Goal: Information Seeking & Learning: Understand process/instructions

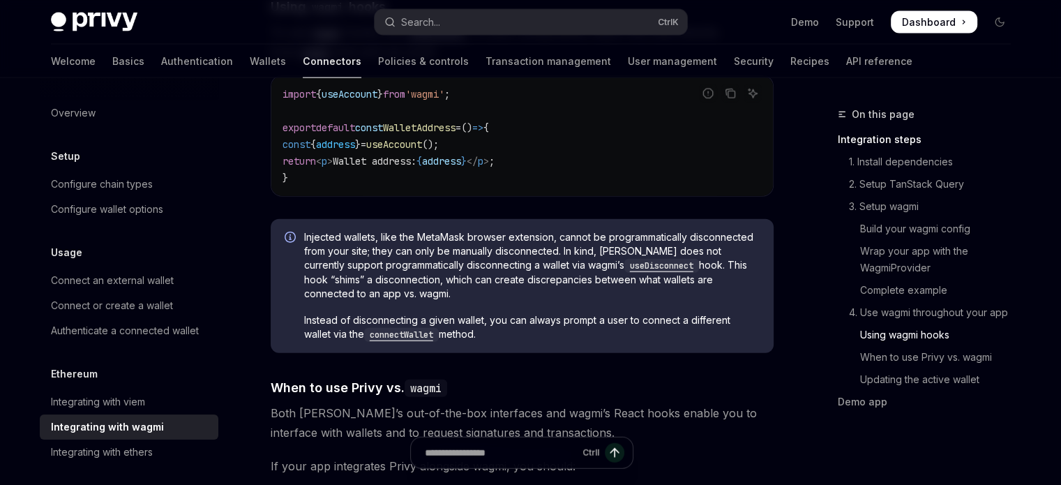
scroll to position [120, 0]
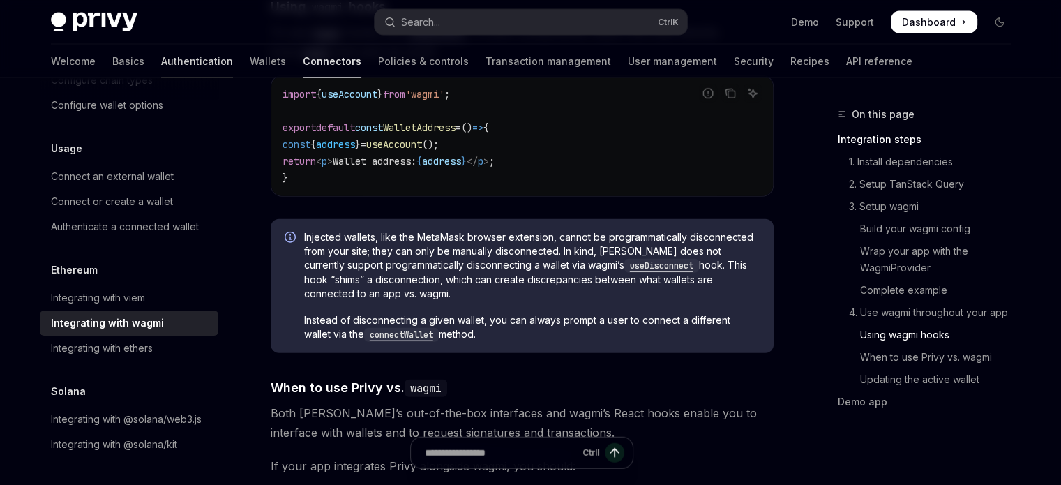
click at [161, 61] on link "Authentication" at bounding box center [197, 61] width 72 height 33
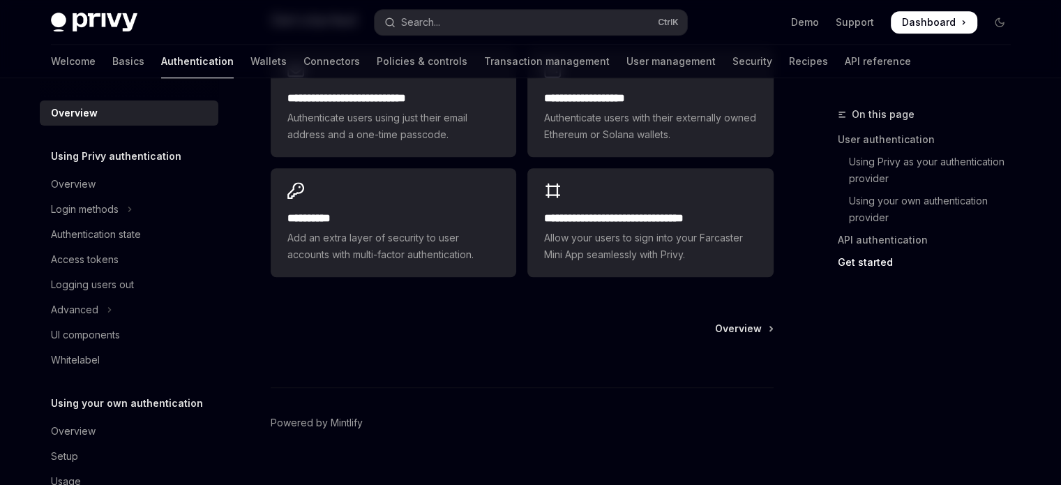
scroll to position [1282, 0]
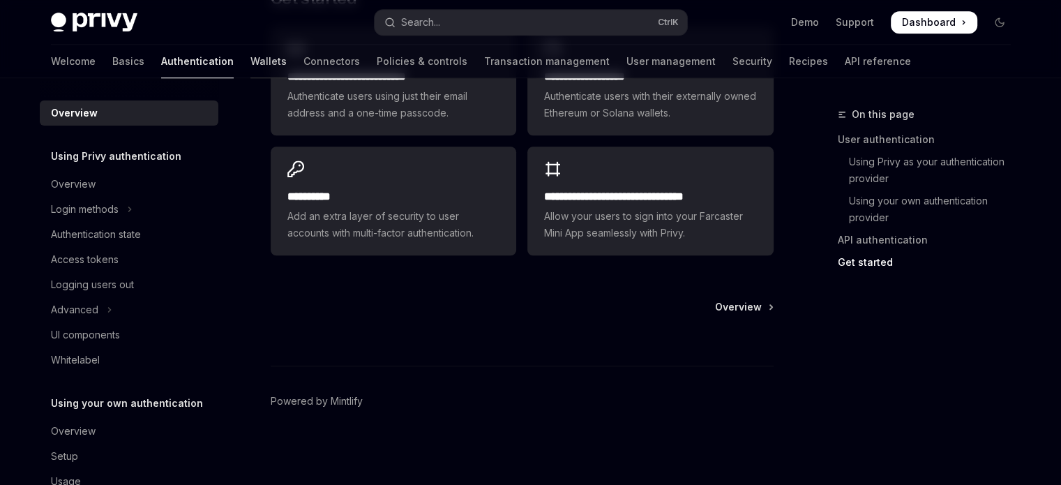
click at [250, 60] on link "Wallets" at bounding box center [268, 61] width 36 height 33
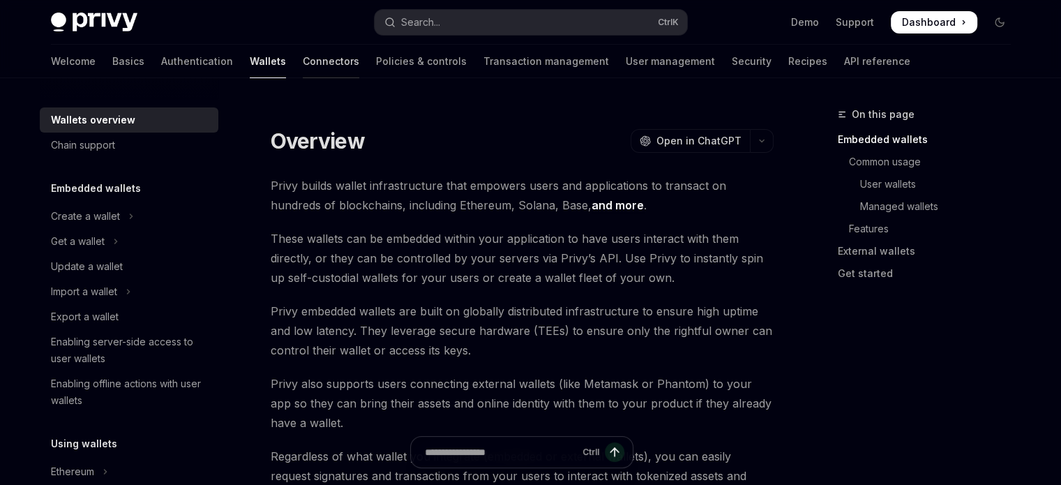
click at [303, 59] on link "Connectors" at bounding box center [331, 61] width 56 height 33
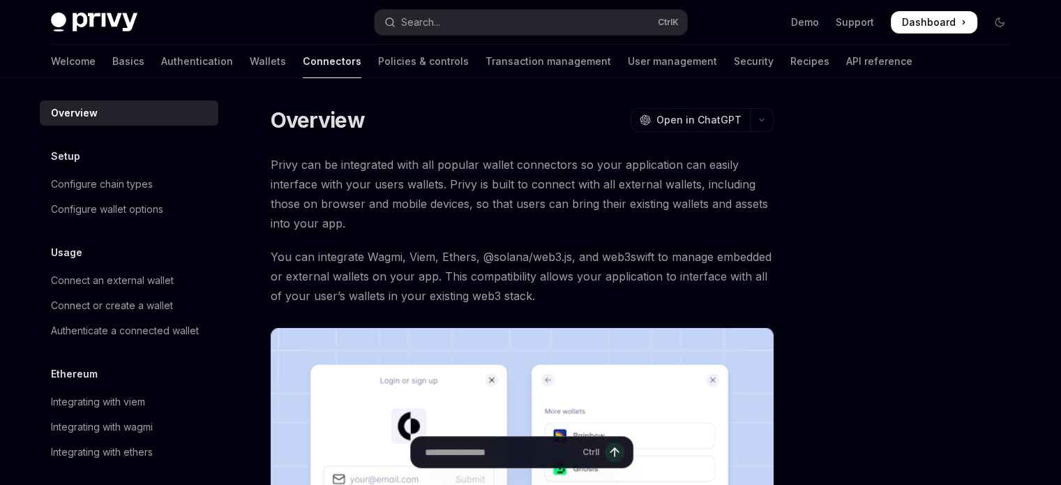
scroll to position [120, 0]
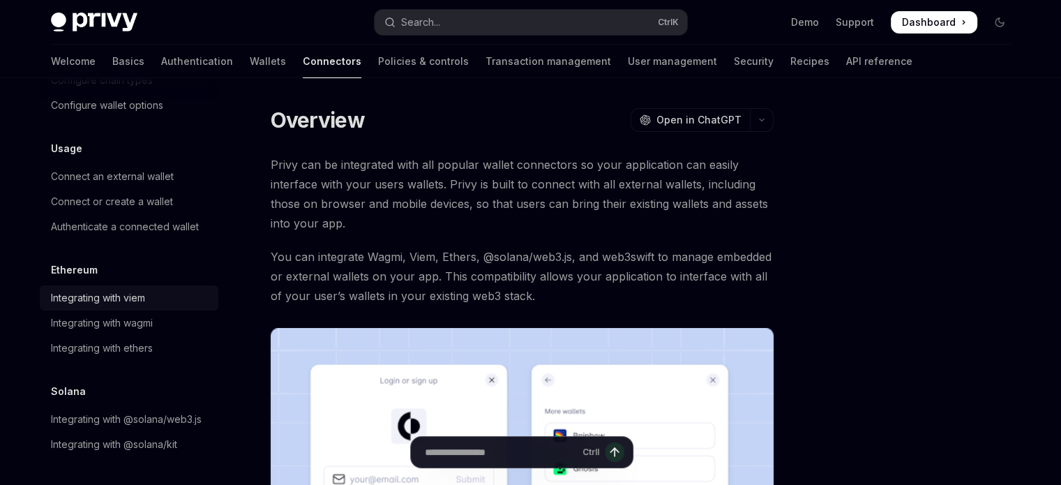
click at [116, 289] on div "Integrating with viem" at bounding box center [98, 297] width 94 height 17
type textarea "*"
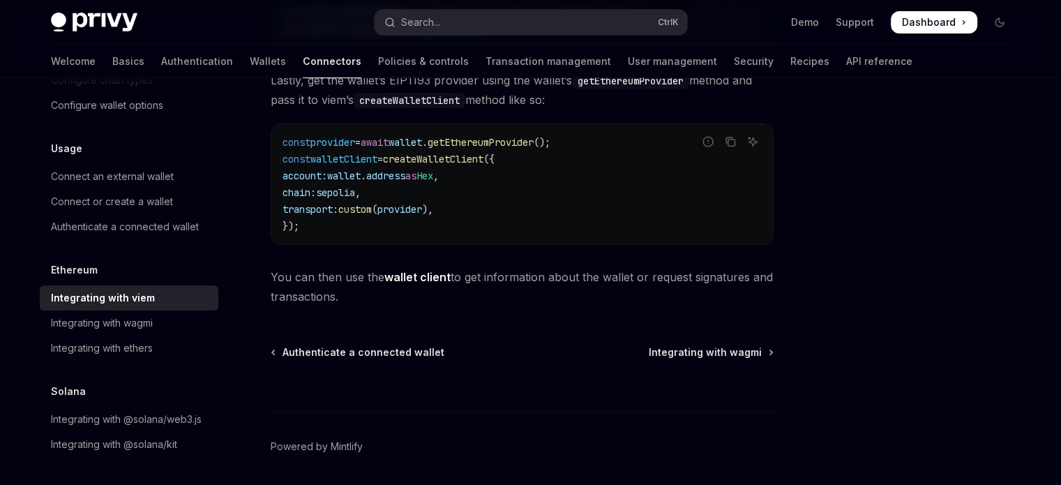
scroll to position [471, 0]
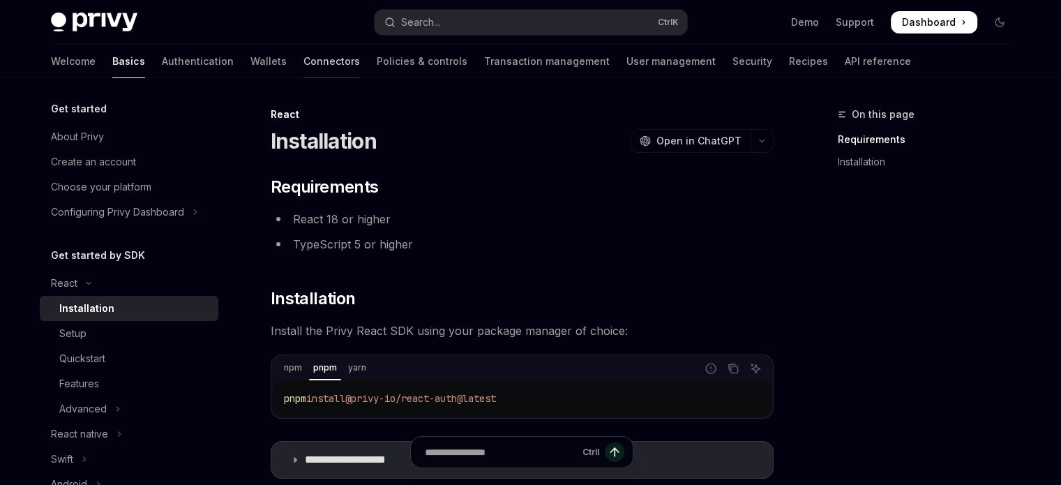
click at [303, 58] on link "Connectors" at bounding box center [331, 61] width 56 height 33
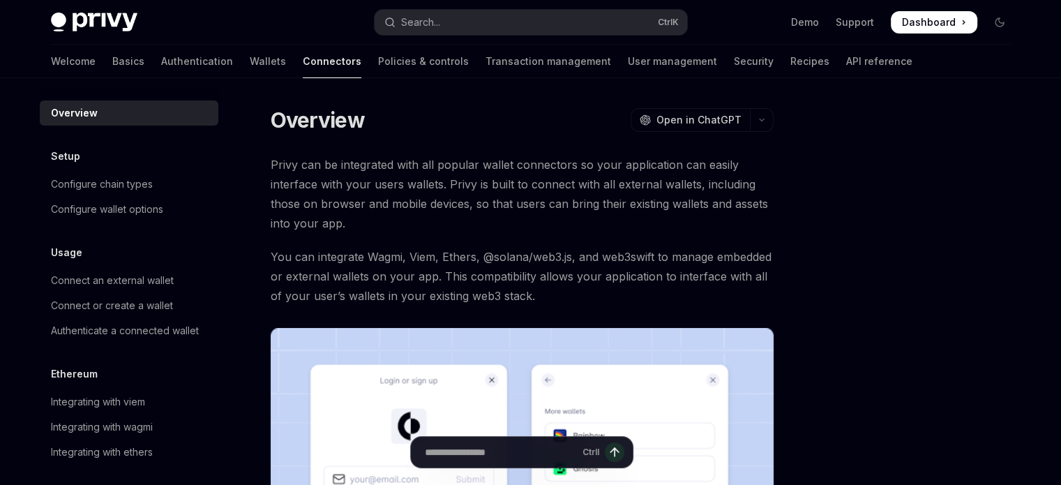
scroll to position [120, 0]
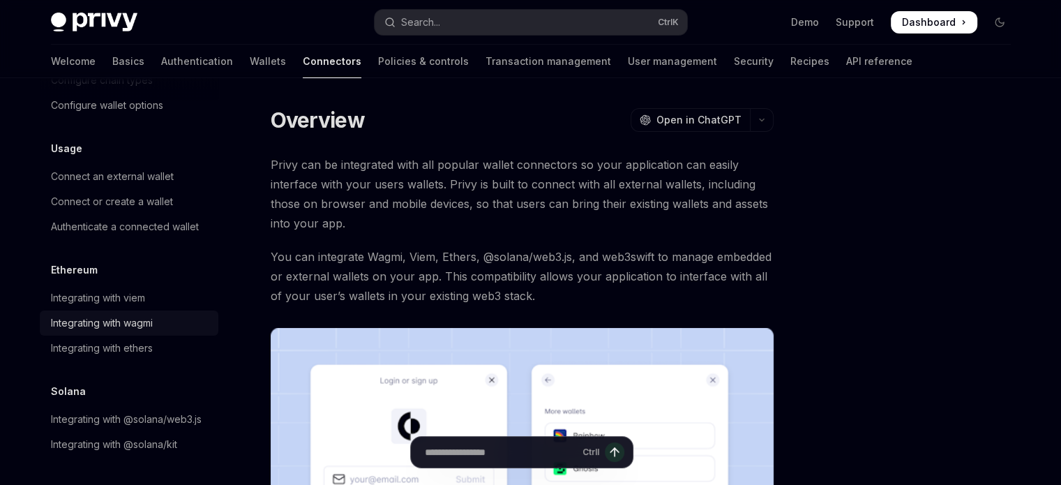
click at [109, 314] on div "Integrating with wagmi" at bounding box center [102, 322] width 102 height 17
type textarea "*"
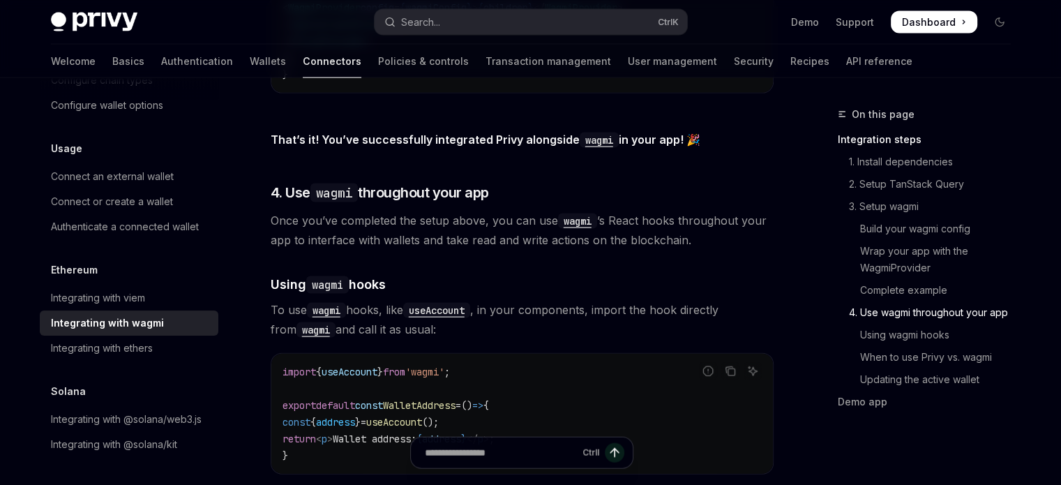
scroll to position [3312, 0]
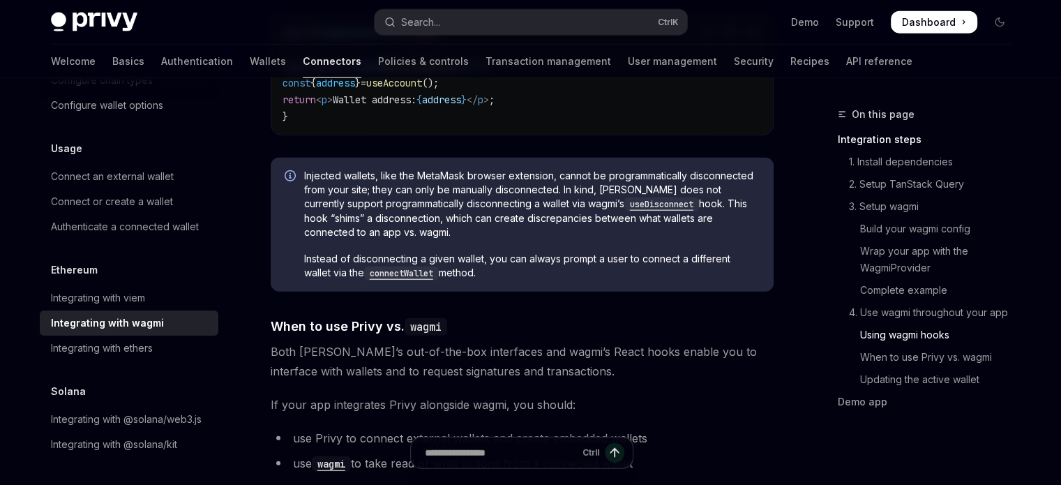
click at [918, 20] on span "Dashboard" at bounding box center [929, 22] width 54 height 14
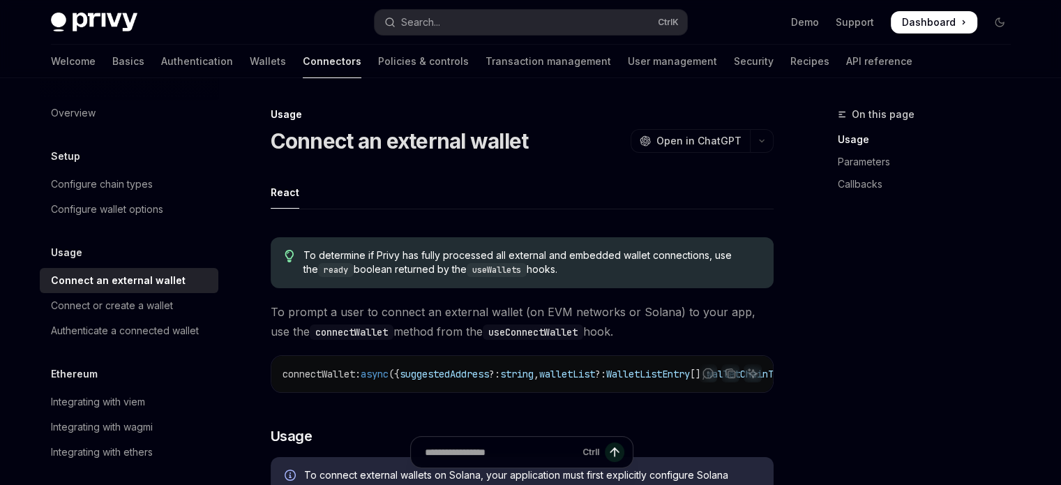
click at [335, 328] on code "connectWallet" at bounding box center [352, 331] width 84 height 15
click at [303, 373] on span "connectWallet" at bounding box center [318, 373] width 73 height 13
copy span "connectWallet"
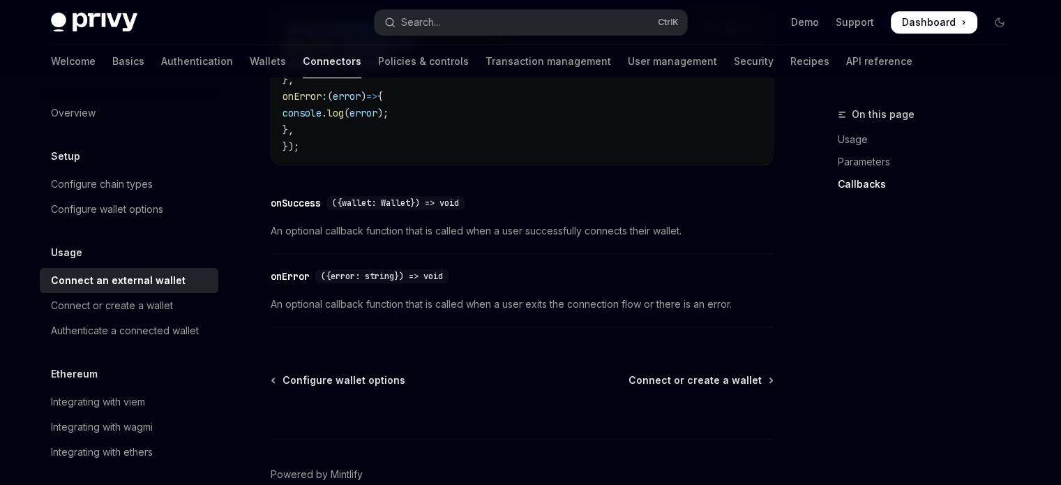
scroll to position [1045, 0]
